Goal: Information Seeking & Learning: Learn about a topic

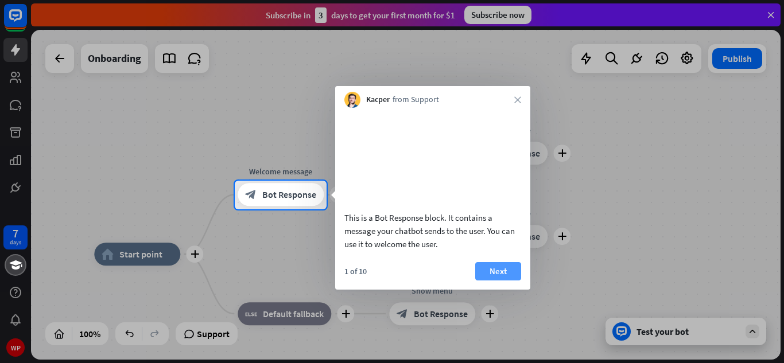
click at [484, 281] on button "Next" at bounding box center [498, 271] width 46 height 18
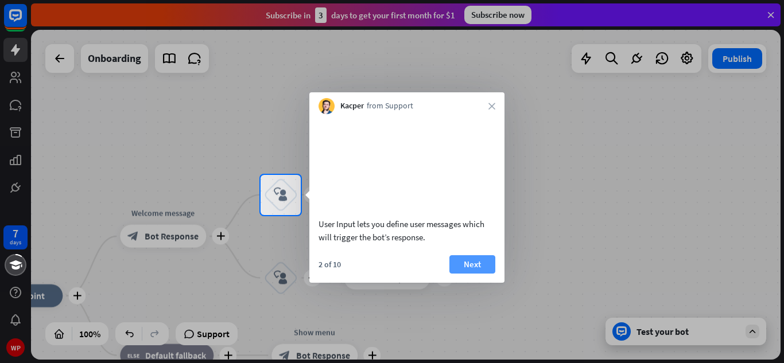
click at [484, 274] on button "Next" at bounding box center [472, 264] width 46 height 18
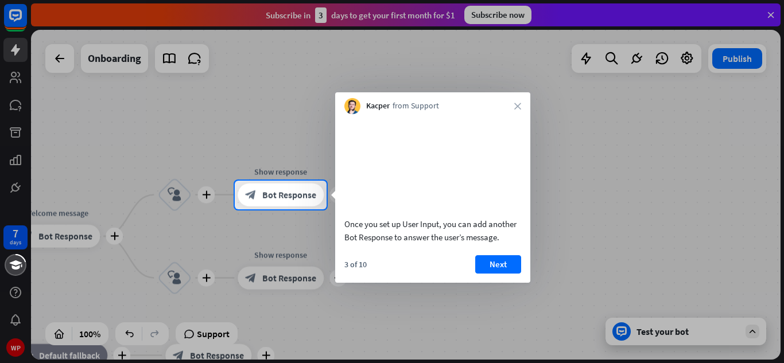
click at [484, 274] on button "Next" at bounding box center [498, 264] width 46 height 18
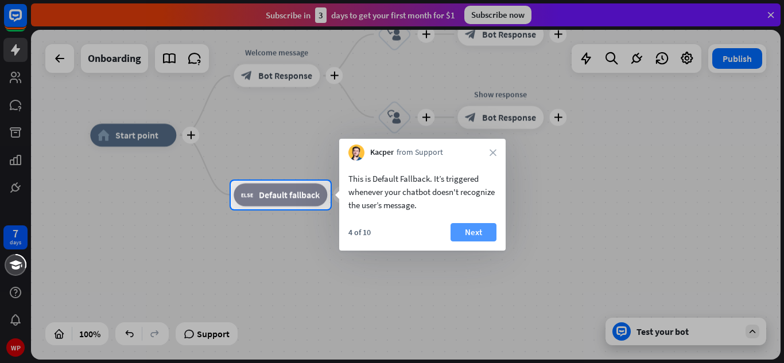
click at [475, 236] on button "Next" at bounding box center [474, 232] width 46 height 18
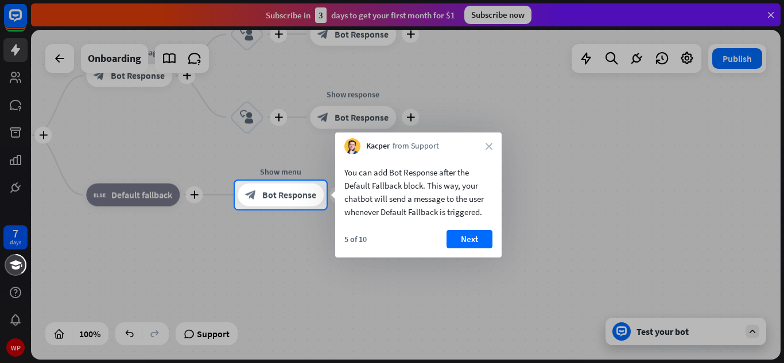
click at [475, 236] on button "Next" at bounding box center [470, 239] width 46 height 18
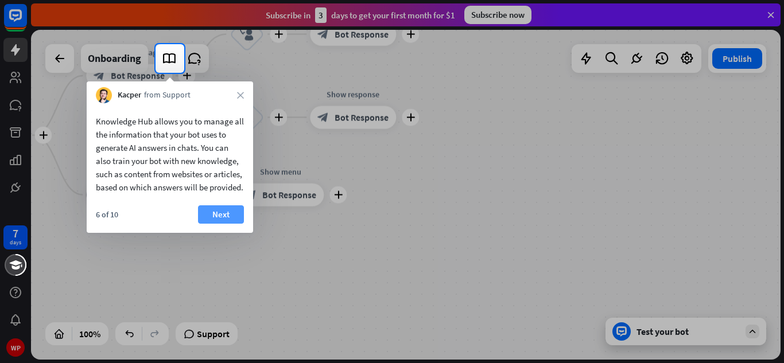
click at [223, 224] on button "Next" at bounding box center [221, 214] width 46 height 18
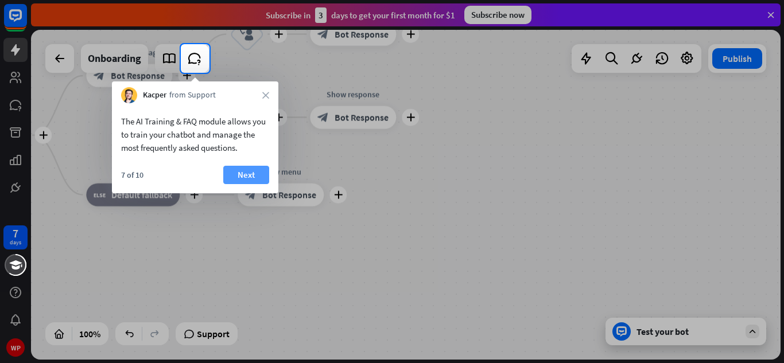
click at [251, 172] on button "Next" at bounding box center [246, 175] width 46 height 18
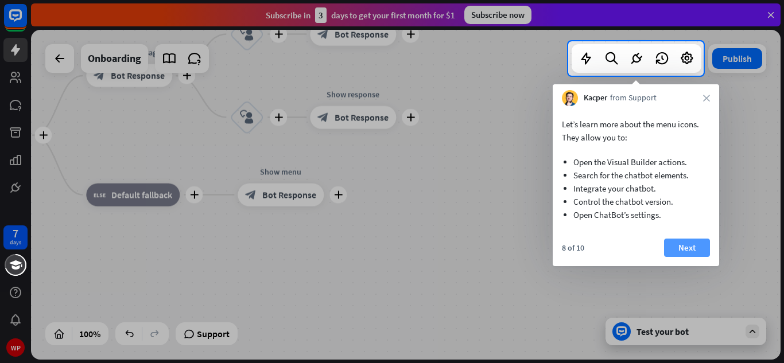
click at [687, 255] on button "Next" at bounding box center [687, 248] width 46 height 18
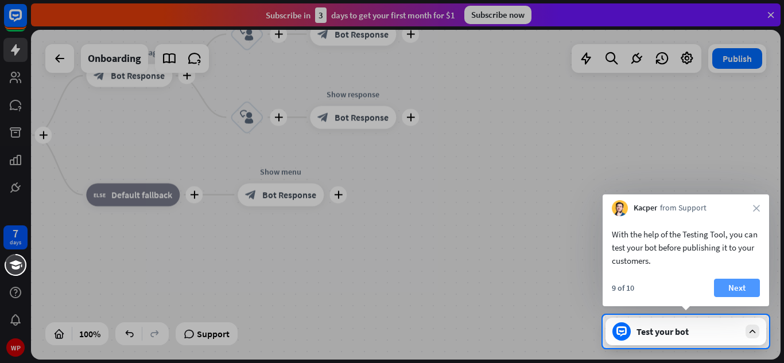
click at [741, 293] on button "Next" at bounding box center [737, 288] width 46 height 18
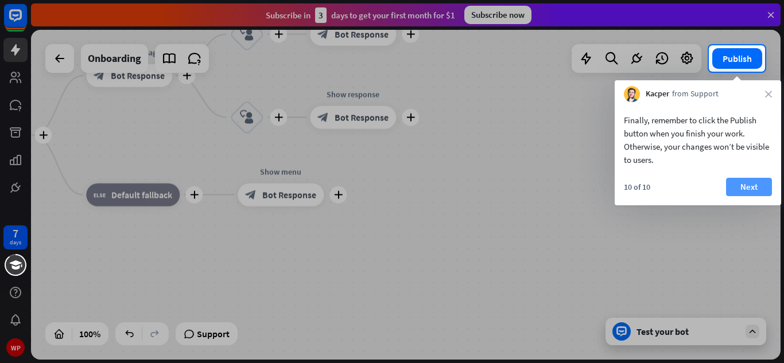
click at [753, 187] on button "Next" at bounding box center [749, 187] width 46 height 18
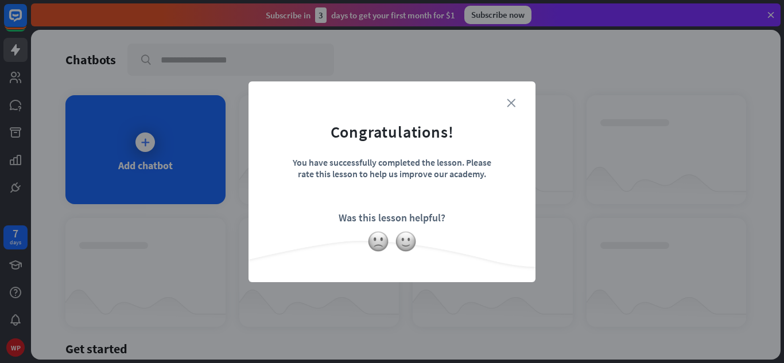
click at [510, 102] on icon "close" at bounding box center [511, 103] width 9 height 9
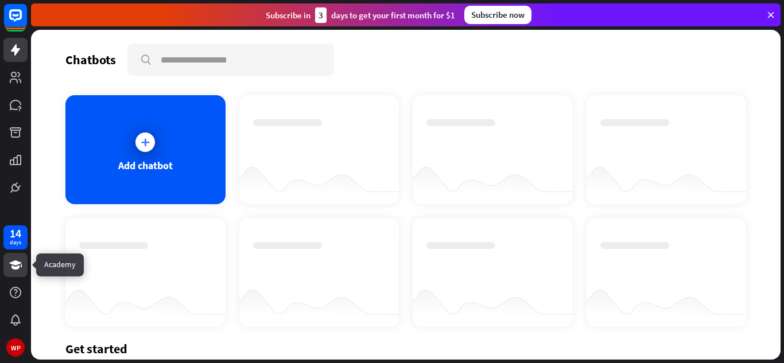
click at [15, 261] on icon at bounding box center [15, 265] width 13 height 9
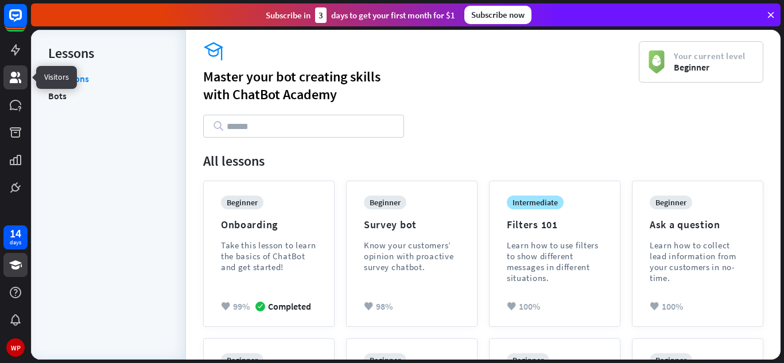
click at [18, 71] on icon at bounding box center [16, 78] width 14 height 14
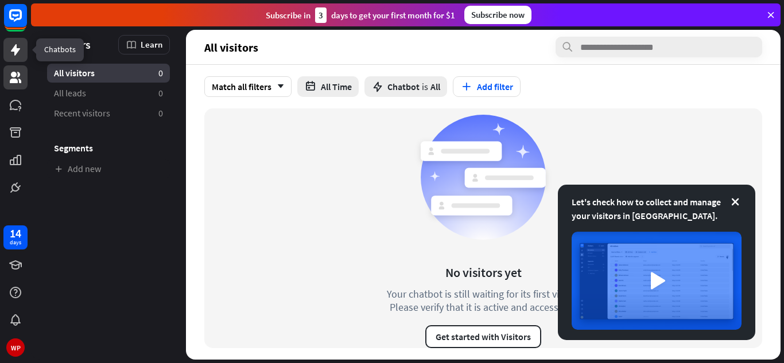
click at [20, 49] on icon at bounding box center [15, 49] width 9 height 11
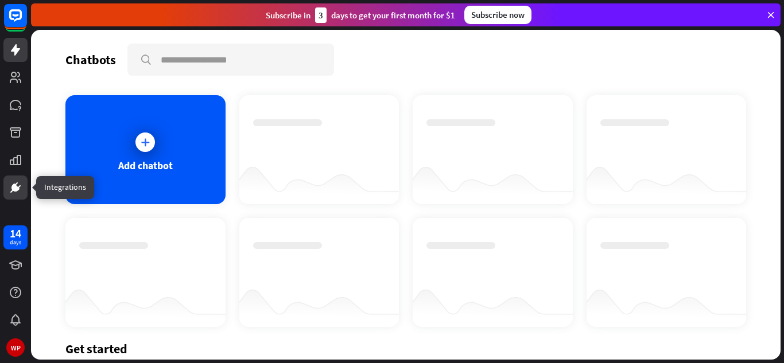
click at [17, 186] on icon at bounding box center [15, 188] width 8 height 8
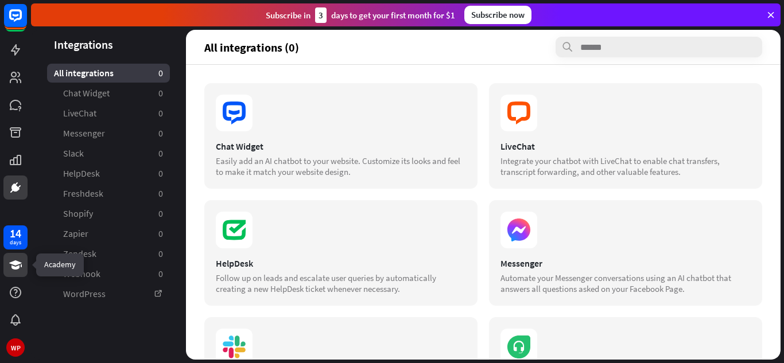
click at [18, 270] on icon at bounding box center [16, 265] width 14 height 14
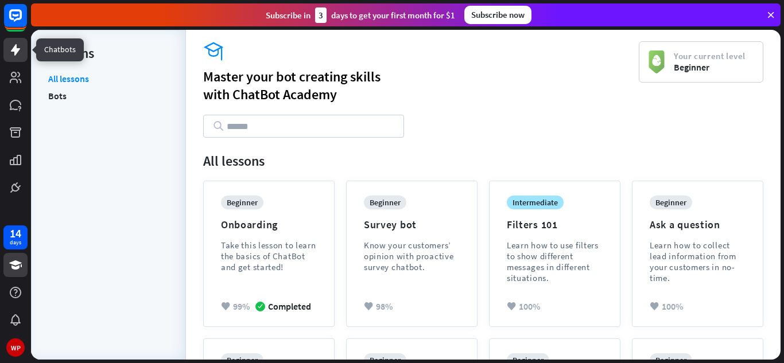
click at [22, 48] on icon at bounding box center [16, 50] width 14 height 14
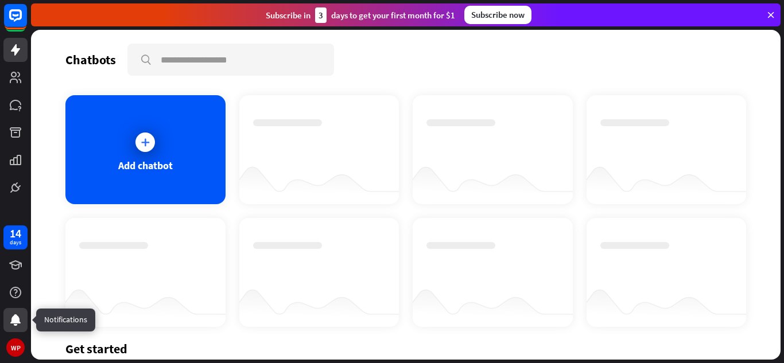
click at [12, 328] on div at bounding box center [15, 320] width 24 height 24
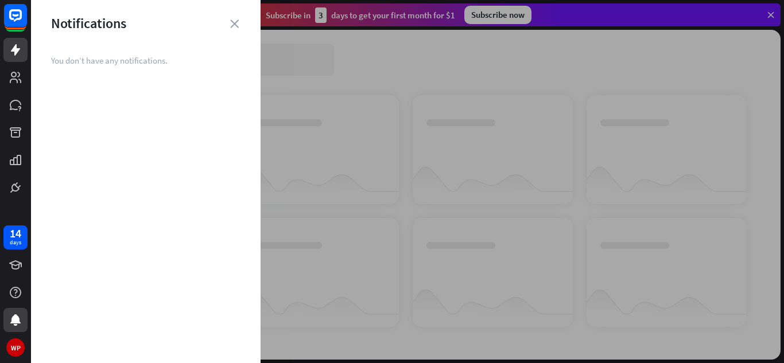
click at [237, 29] on div "Notifications" at bounding box center [146, 23] width 230 height 18
click at [233, 17] on div "Notifications" at bounding box center [146, 23] width 230 height 18
click at [231, 22] on icon "close" at bounding box center [234, 24] width 9 height 9
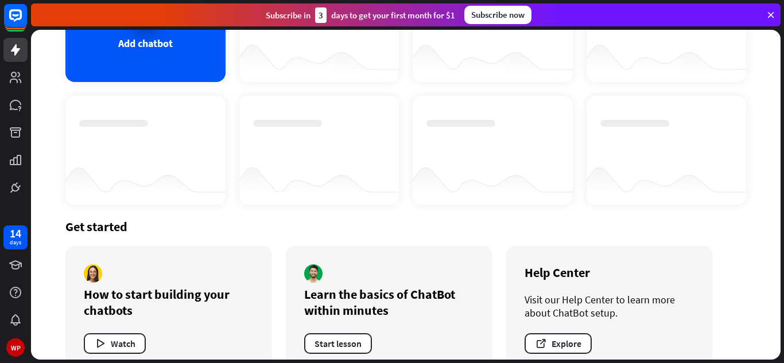
scroll to position [149, 0]
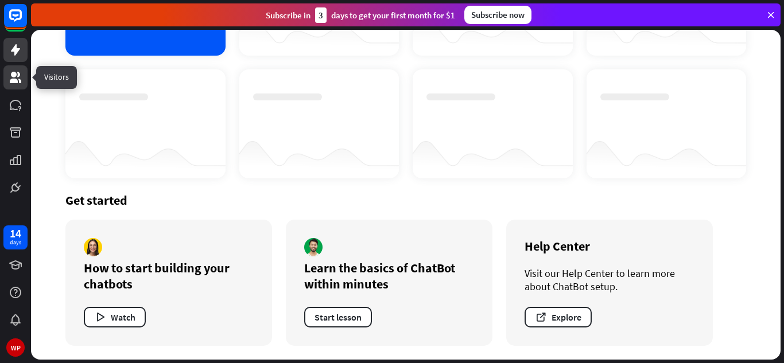
click at [17, 72] on icon at bounding box center [16, 78] width 14 height 14
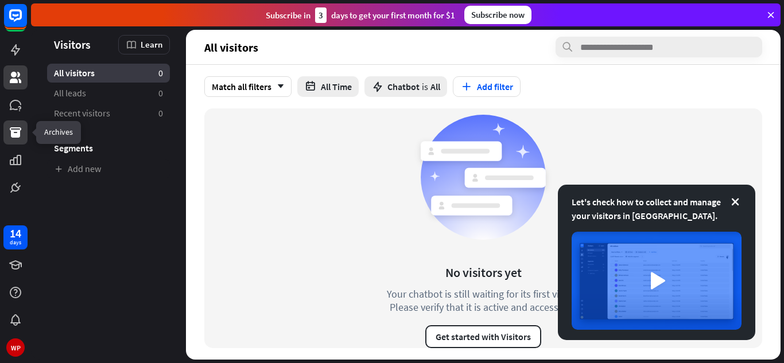
click at [13, 126] on icon at bounding box center [16, 133] width 14 height 14
